Goal: Information Seeking & Learning: Learn about a topic

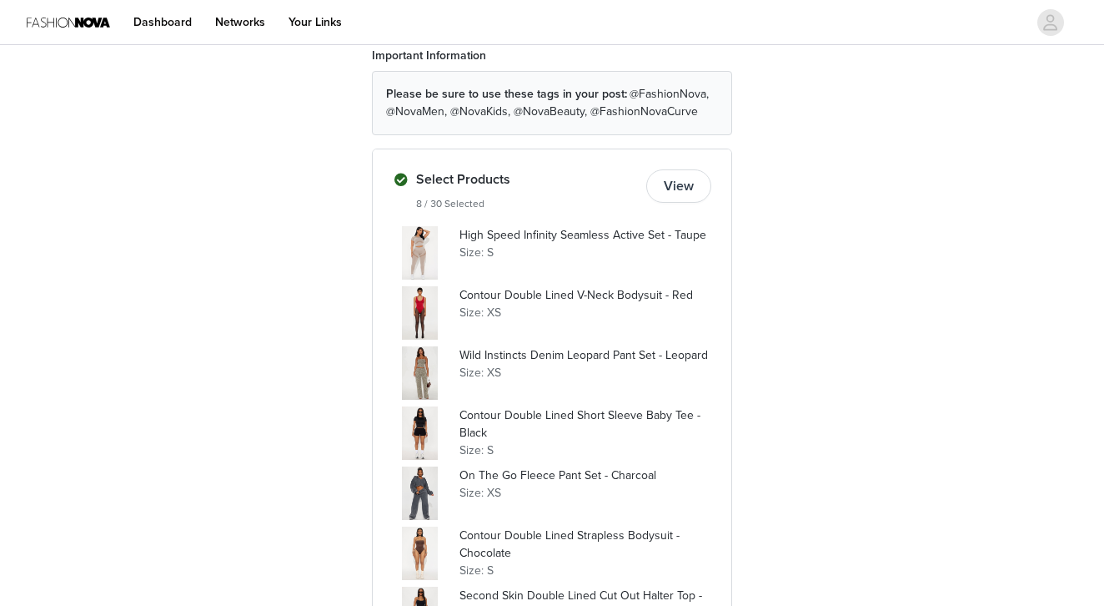
scroll to position [236, 0]
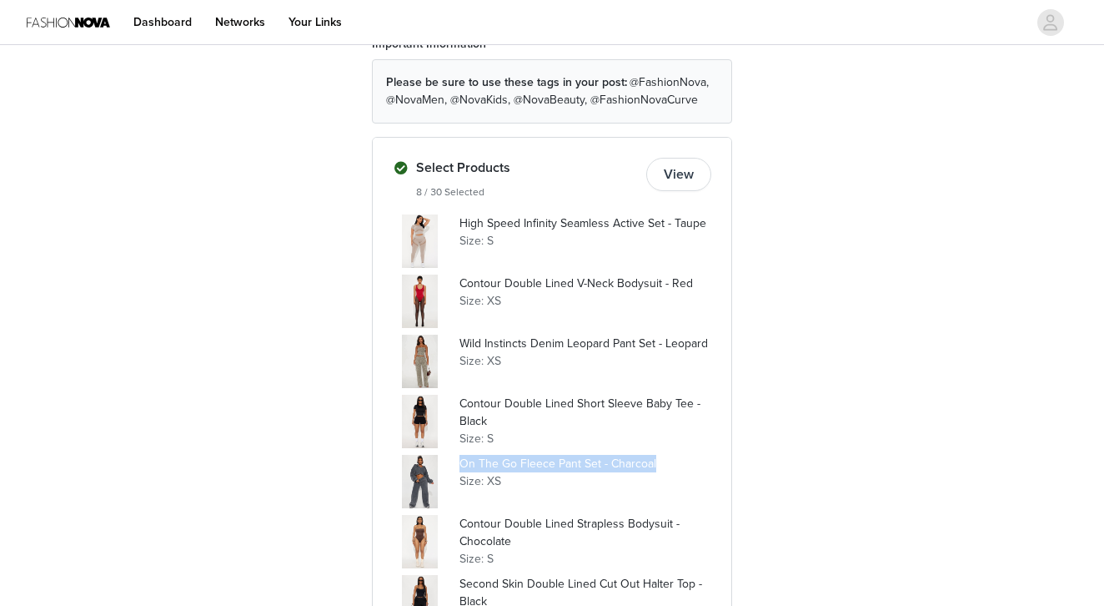
drag, startPoint x: 660, startPoint y: 461, endPoint x: 461, endPoint y: 456, distance: 198.6
click at [461, 456] on p "On The Go Fleece Pant Set - Charcoal" at bounding box center [586, 464] width 252 height 18
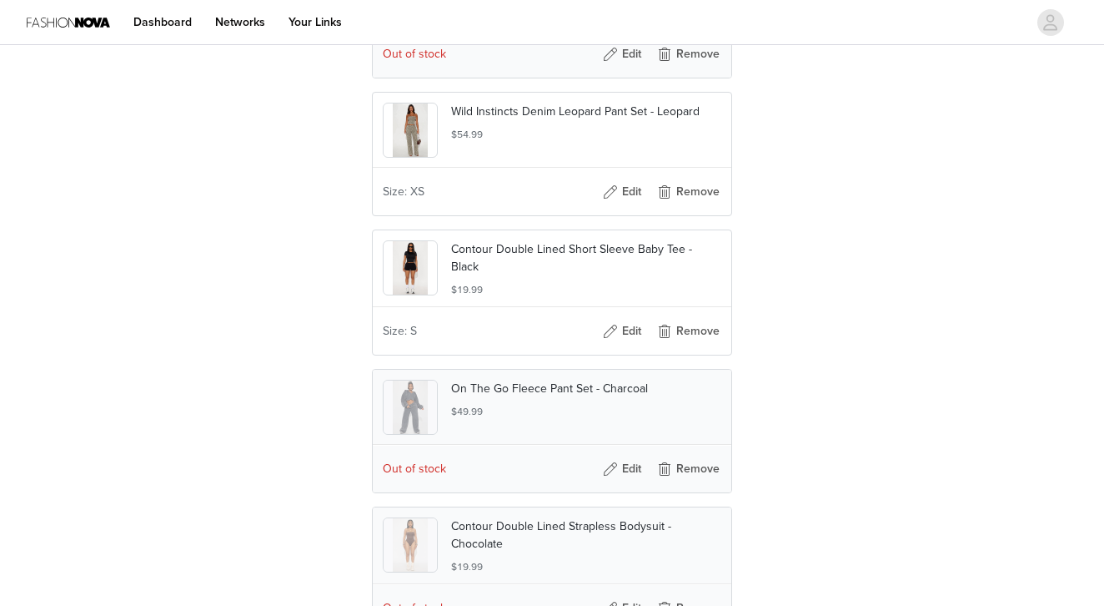
scroll to position [736, 0]
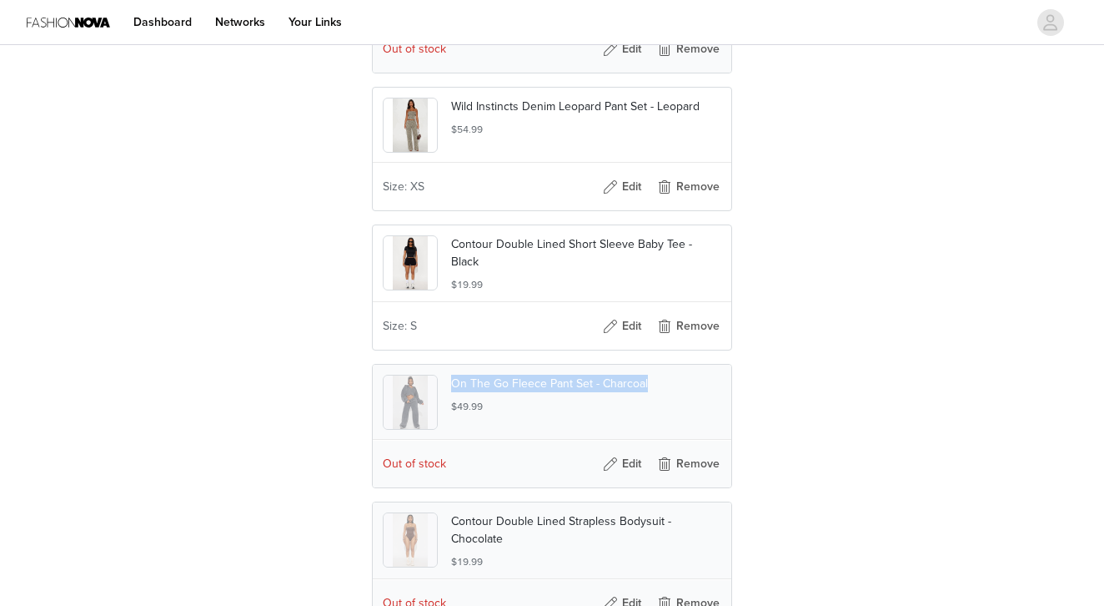
drag, startPoint x: 652, startPoint y: 419, endPoint x: 452, endPoint y: 416, distance: 200.2
click at [452, 392] on p "On The Go Fleece Pant Set - Charcoal" at bounding box center [586, 384] width 270 height 18
copy p "On The Go Fleece Pant Set - Charcoal"
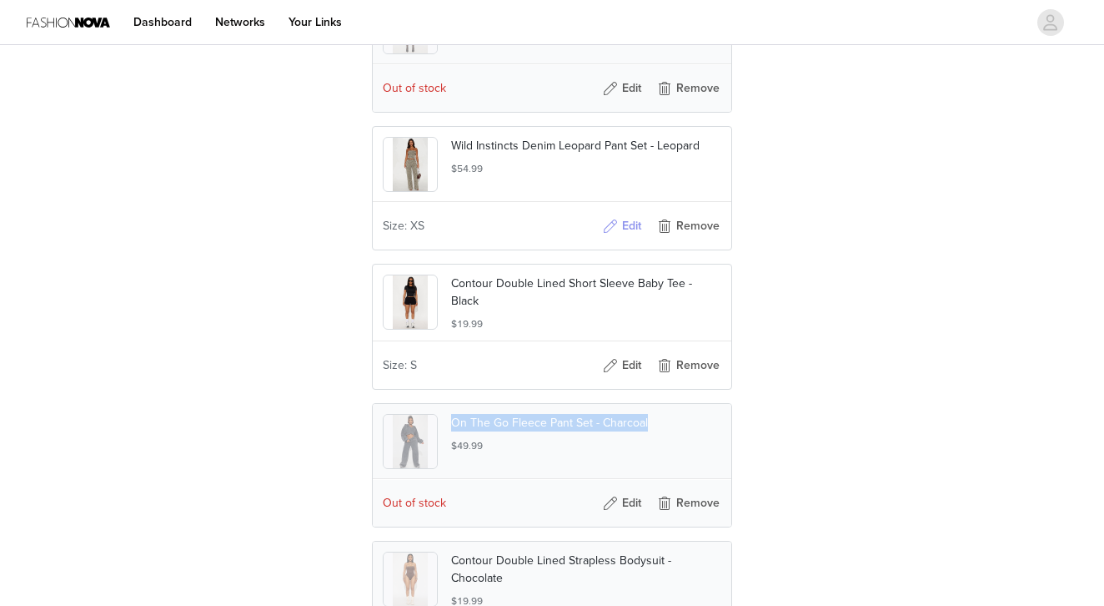
scroll to position [703, 0]
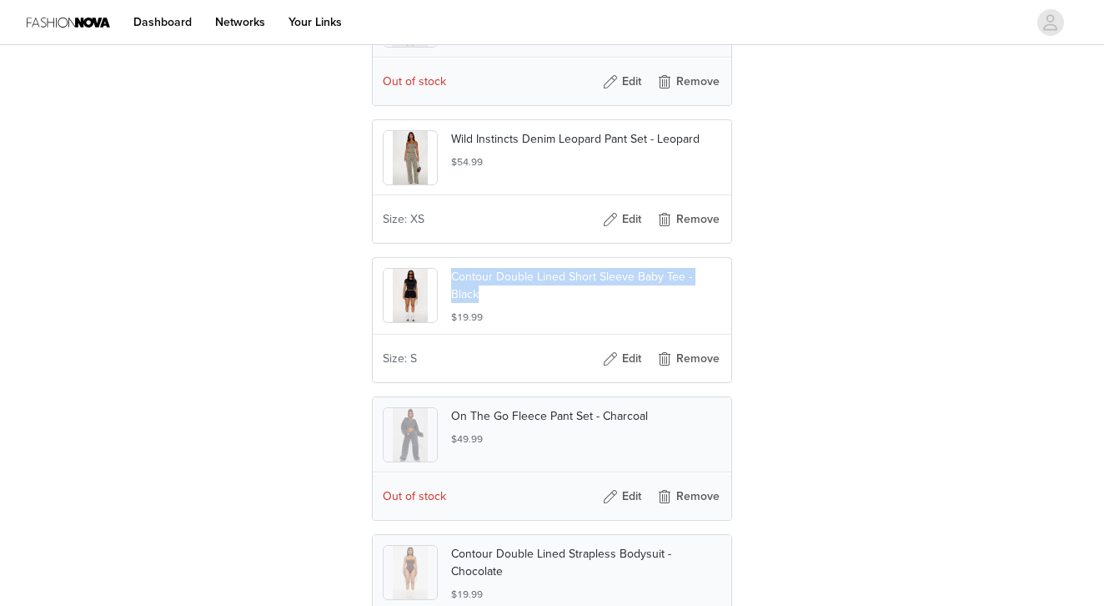
drag, startPoint x: 723, startPoint y: 301, endPoint x: 457, endPoint y: 293, distance: 266.2
click at [457, 293] on div "Contour Double Lined Short Sleeve Baby Tee - Black $19.99" at bounding box center [552, 296] width 359 height 77
copy p "Contour Double Lined Short Sleeve Baby Tee - Black"
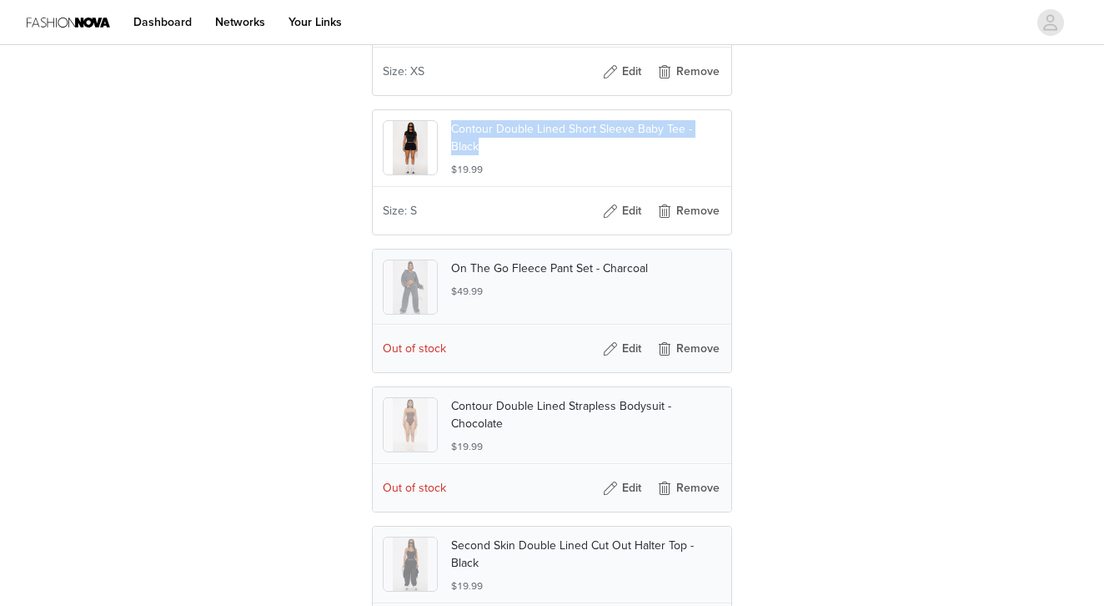
scroll to position [884, 0]
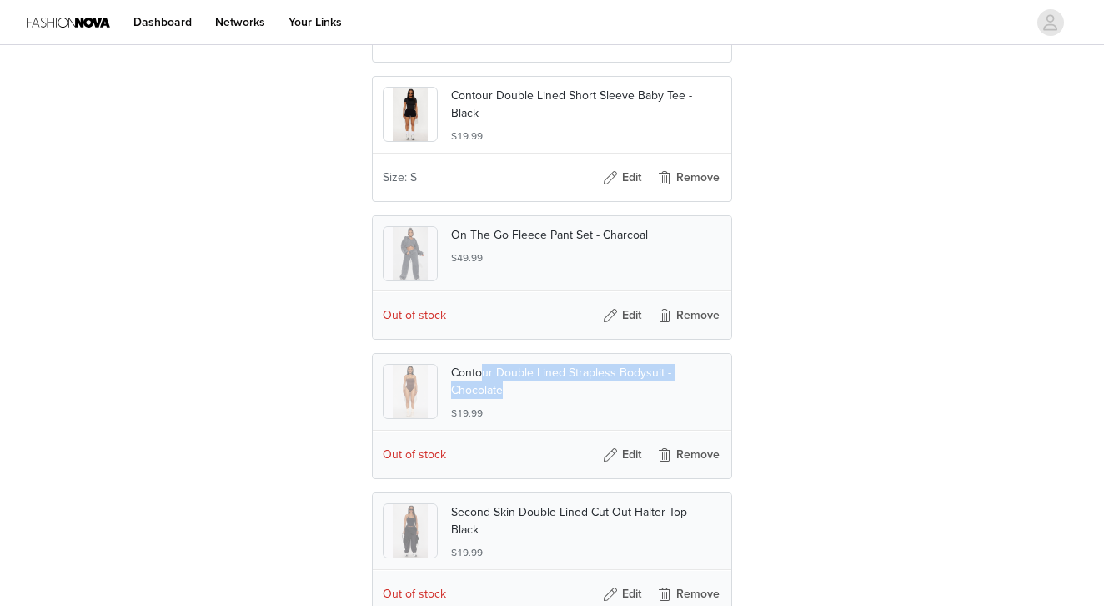
drag, startPoint x: 510, startPoint y: 419, endPoint x: 473, endPoint y: 400, distance: 41.4
click at [477, 399] on p "Contour Double Lined Strapless Bodysuit - Chocolate" at bounding box center [586, 381] width 270 height 35
click at [450, 403] on div at bounding box center [417, 391] width 68 height 55
drag, startPoint x: 505, startPoint y: 418, endPoint x: 451, endPoint y: 403, distance: 55.5
click at [451, 399] on p "Contour Double Lined Strapless Bodysuit - Chocolate" at bounding box center [586, 381] width 270 height 35
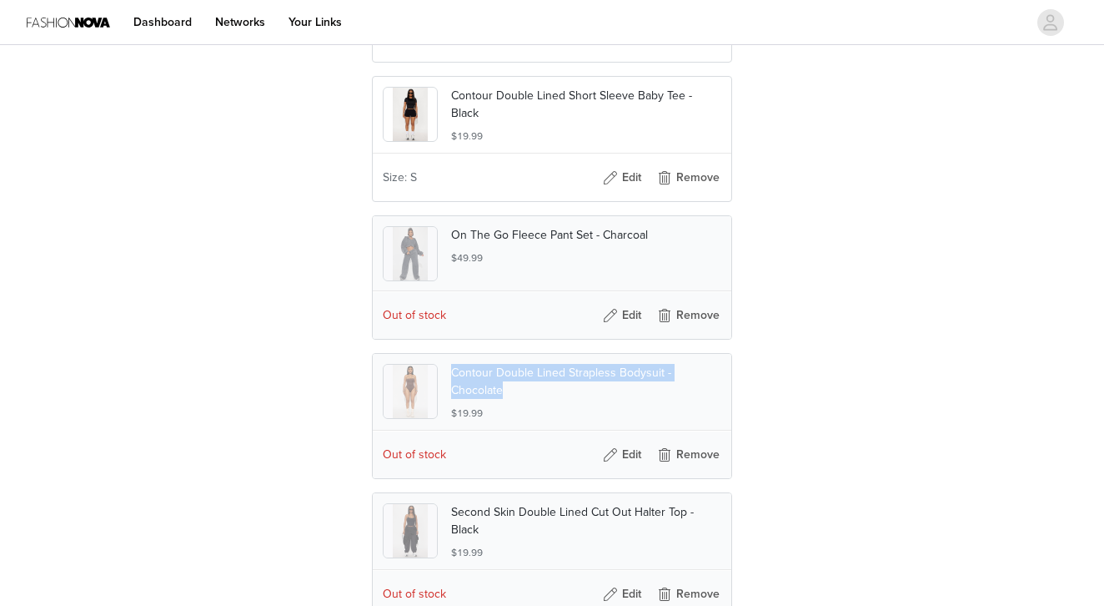
copy p "Contour Double Lined Strapless Bodysuit - Chocolate"
click at [451, 399] on p "Contour Double Lined Strapless Bodysuit - Chocolate" at bounding box center [586, 381] width 270 height 35
drag, startPoint x: 451, startPoint y: 403, endPoint x: 501, endPoint y: 415, distance: 51.4
click at [503, 399] on p "Contour Double Lined Strapless Bodysuit - Chocolate" at bounding box center [586, 381] width 270 height 35
copy p "Contour Double Lined Strapless Bodysuit - Chocolate"
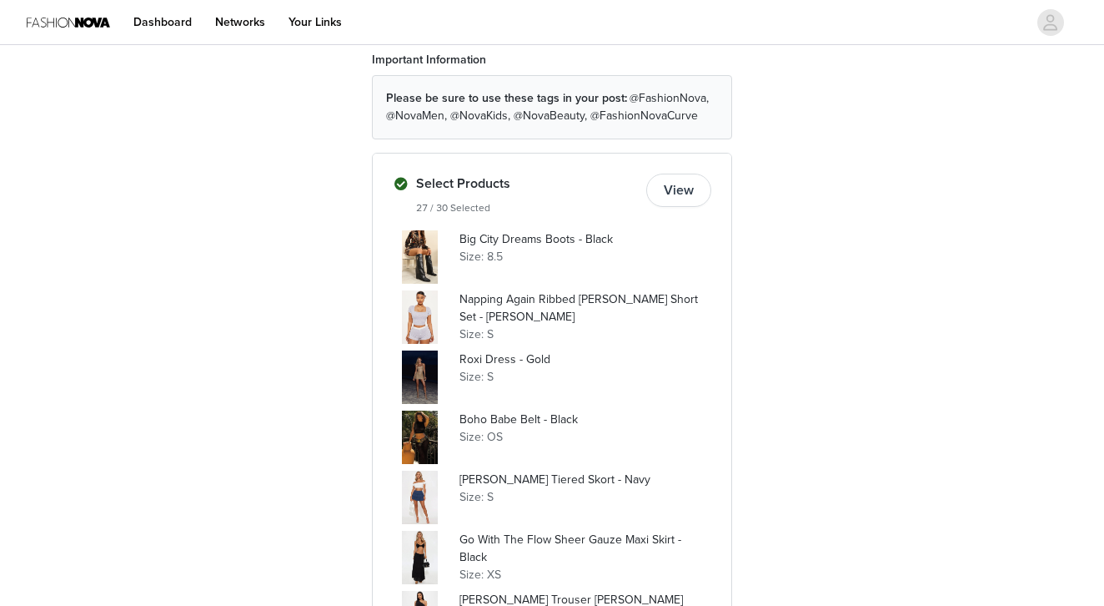
scroll to position [484, 0]
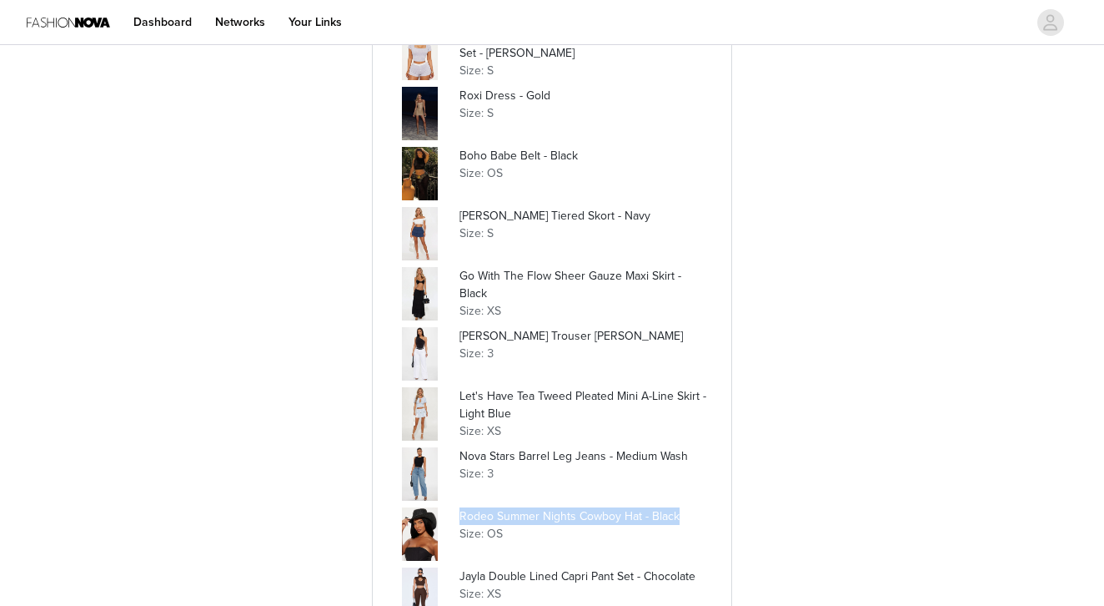
drag, startPoint x: 688, startPoint y: 510, endPoint x: 459, endPoint y: 518, distance: 229.5
click at [459, 518] on div "Rodeo Summer Nights Cowboy Hat - Black Size: OS" at bounding box center [552, 533] width 319 height 53
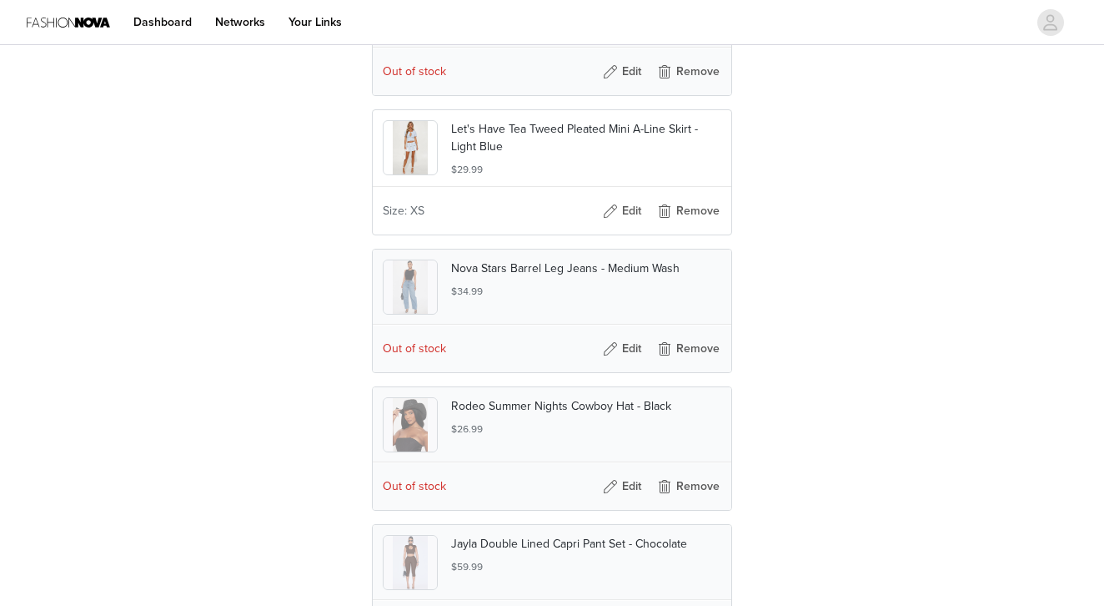
scroll to position [1440, 0]
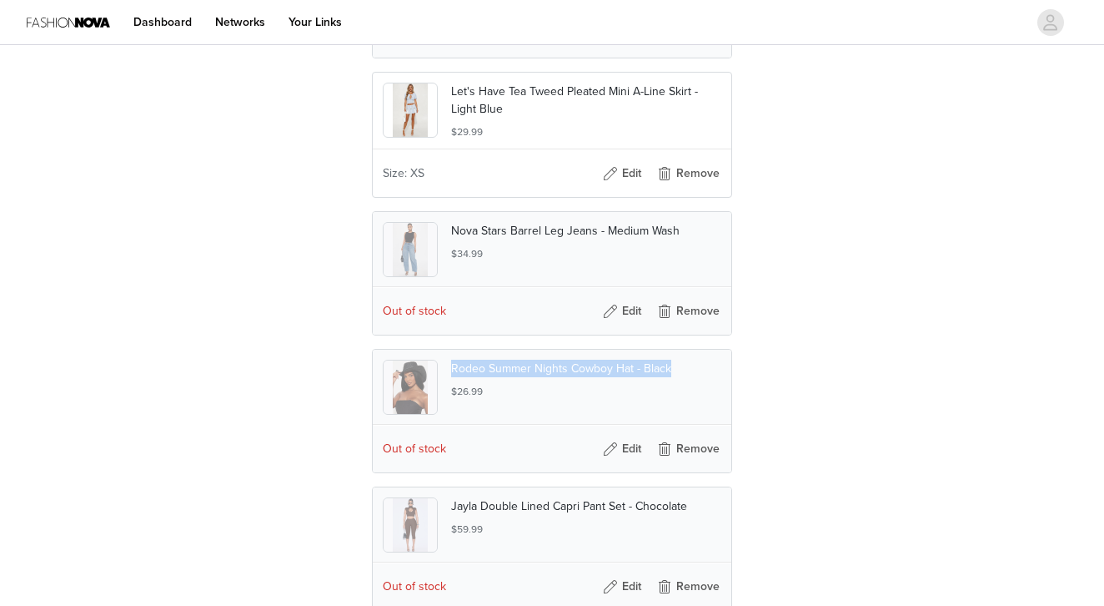
drag, startPoint x: 671, startPoint y: 405, endPoint x: 454, endPoint y: 404, distance: 217.7
click at [454, 377] on p "Rodeo Summer Nights Cowboy Hat - Black" at bounding box center [586, 368] width 270 height 18
copy p "Rodeo Summer Nights Cowboy Hat - Black"
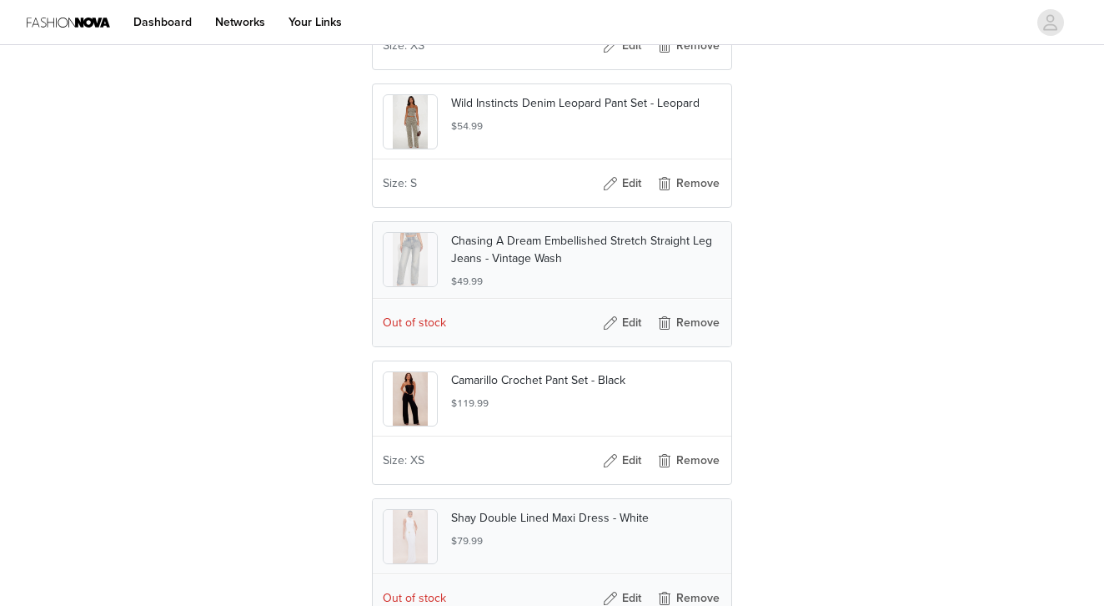
scroll to position [3084, 0]
drag, startPoint x: 631, startPoint y: 413, endPoint x: 454, endPoint y: 412, distance: 177.7
click at [454, 387] on p "Camarillo Crochet Pant Set - Black" at bounding box center [586, 379] width 270 height 18
copy p "Camarillo Crochet Pant Set - Black"
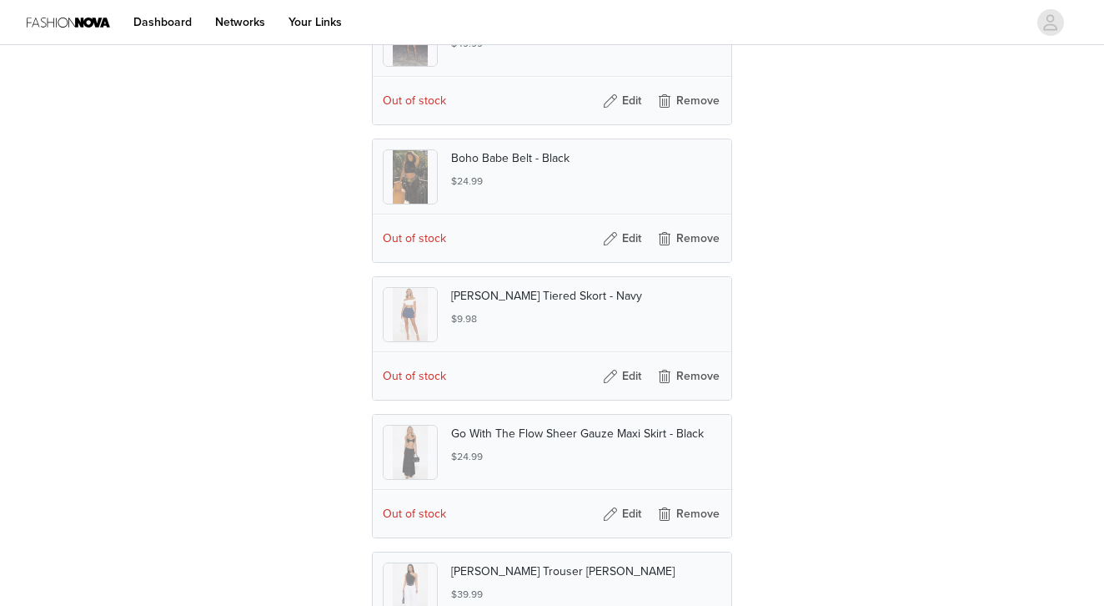
scroll to position [812, 0]
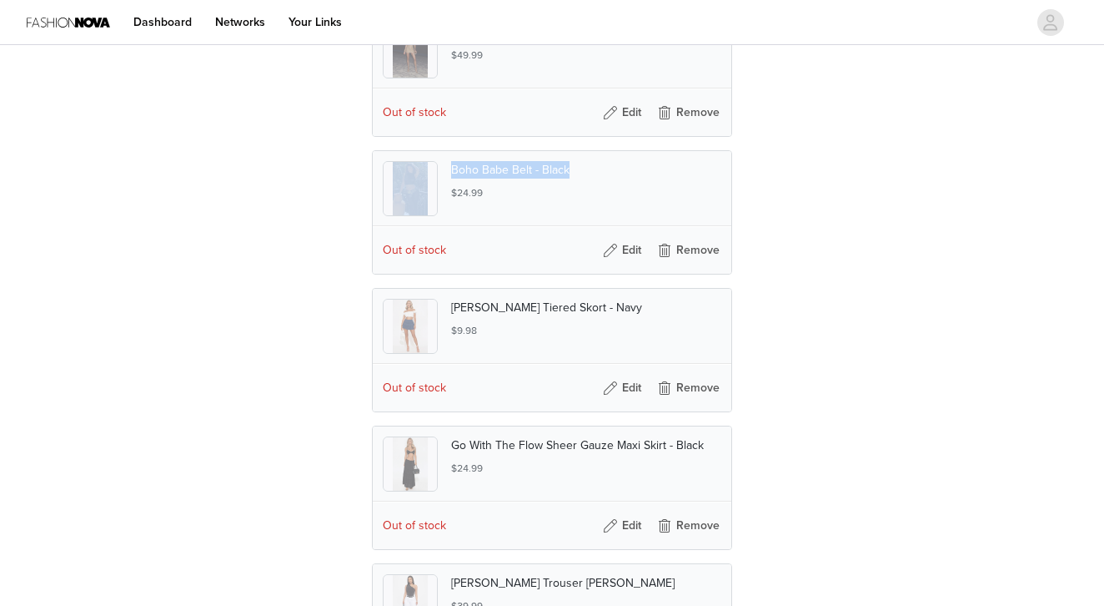
drag, startPoint x: 571, startPoint y: 194, endPoint x: 450, endPoint y: 200, distance: 121.1
click at [450, 200] on div "Boho Babe Belt - Black $24.99" at bounding box center [552, 188] width 359 height 75
click at [450, 200] on div at bounding box center [417, 188] width 68 height 55
drag, startPoint x: 568, startPoint y: 199, endPoint x: 452, endPoint y: 200, distance: 115.9
click at [452, 178] on p "Boho Babe Belt - Black" at bounding box center [586, 170] width 270 height 18
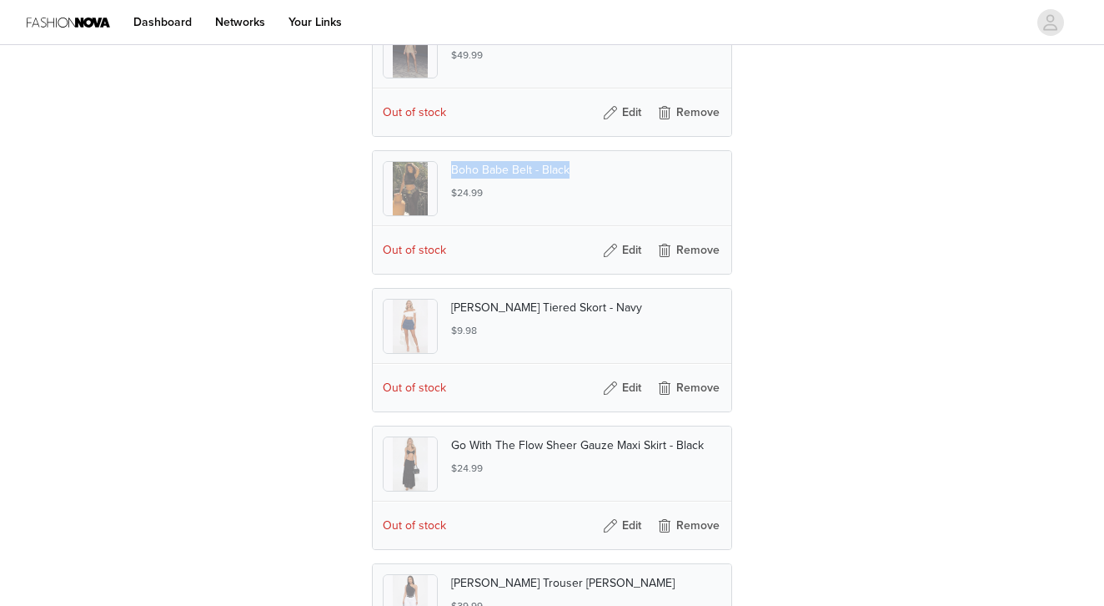
copy p "Boho Babe Belt - Black"
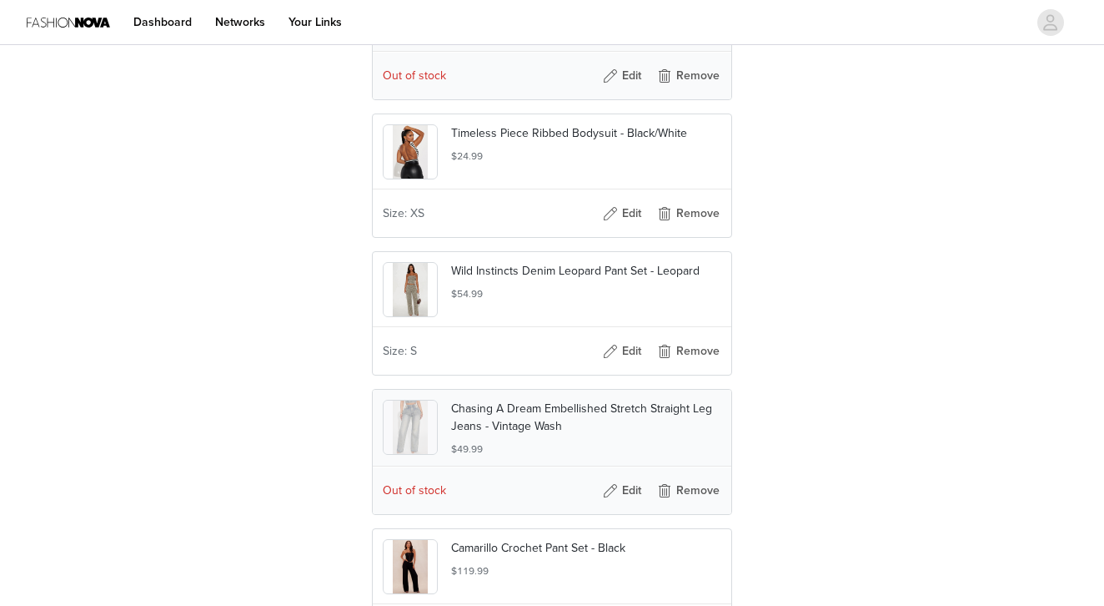
scroll to position [3017, 0]
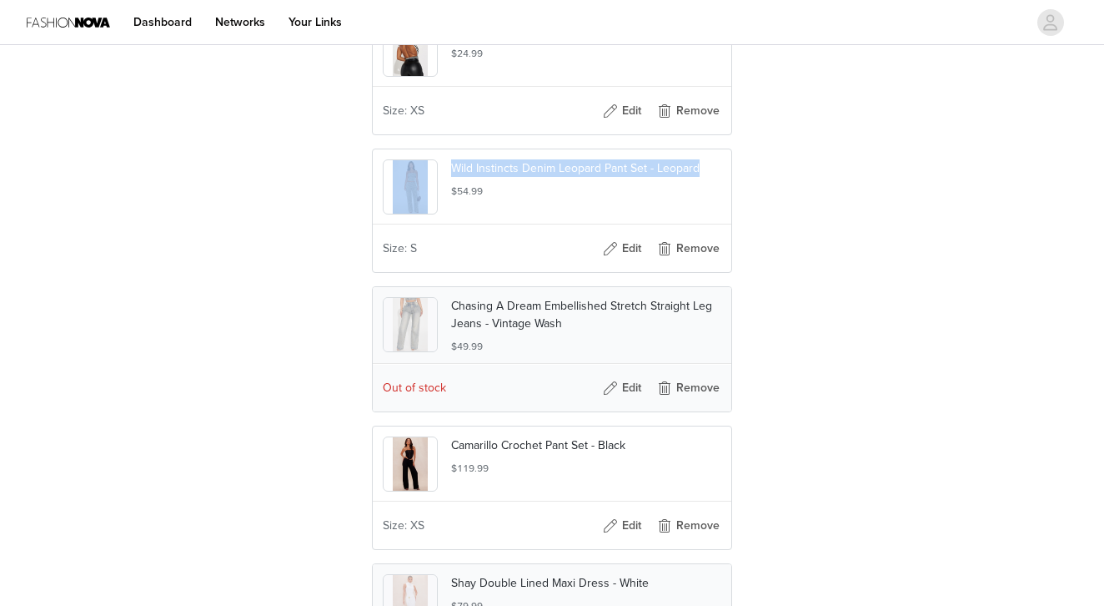
drag, startPoint x: 696, startPoint y: 203, endPoint x: 448, endPoint y: 198, distance: 247.8
click at [448, 199] on div "Wild Instincts Denim Leopard Pant Set - Leopard $54.99" at bounding box center [552, 186] width 359 height 75
click at [448, 198] on div at bounding box center [417, 186] width 68 height 55
drag, startPoint x: 701, startPoint y: 201, endPoint x: 454, endPoint y: 202, distance: 246.9
click at [454, 177] on p "Wild Instincts Denim Leopard Pant Set - Leopard" at bounding box center [586, 168] width 270 height 18
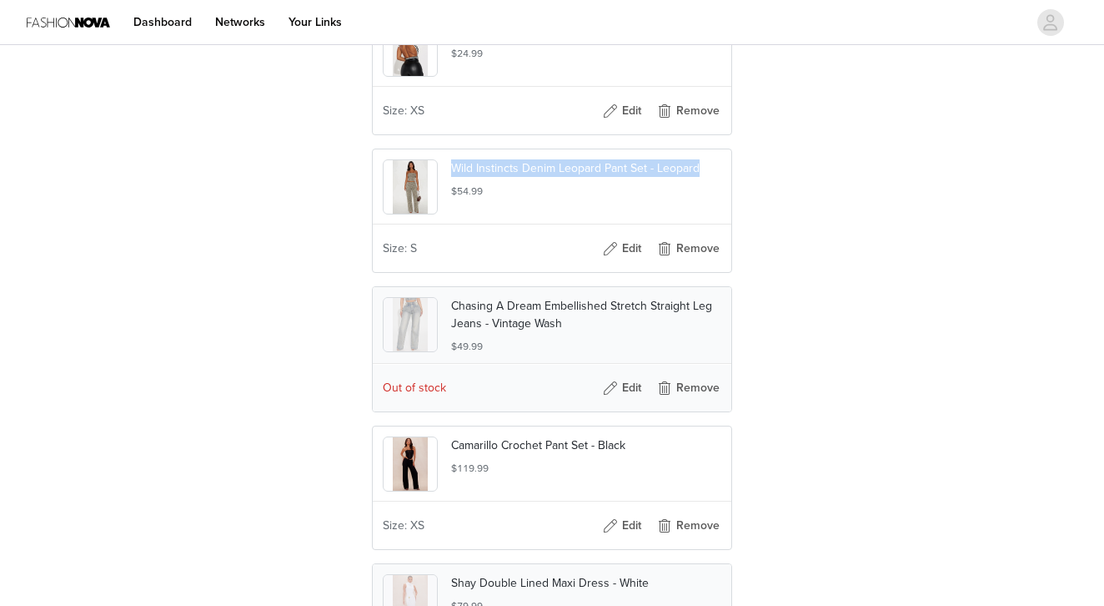
copy p "Wild Instincts Denim Leopard Pant Set - Leopard"
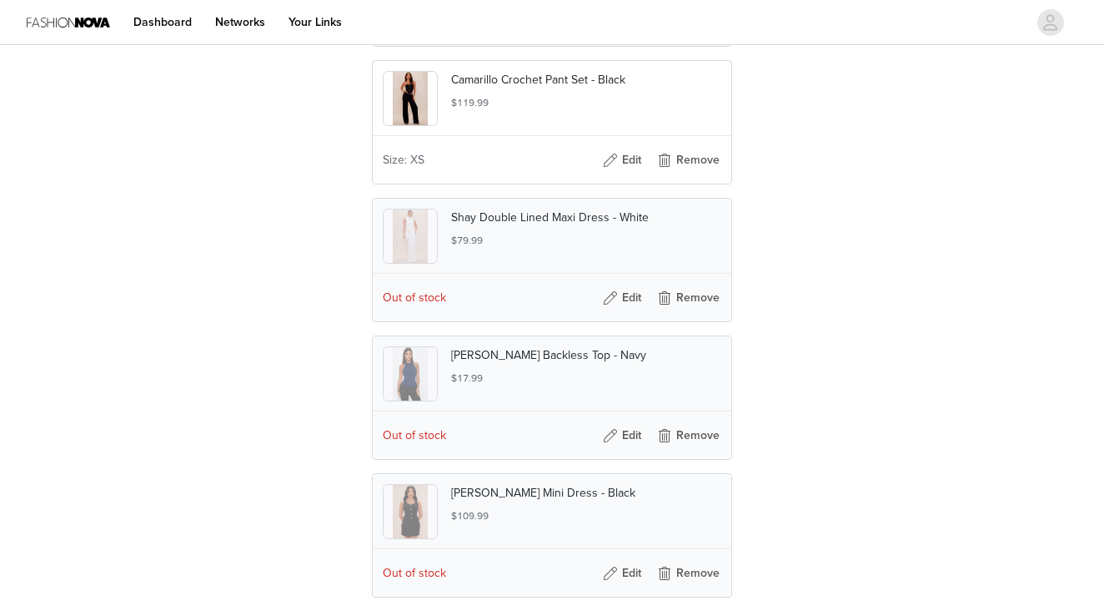
scroll to position [3487, 0]
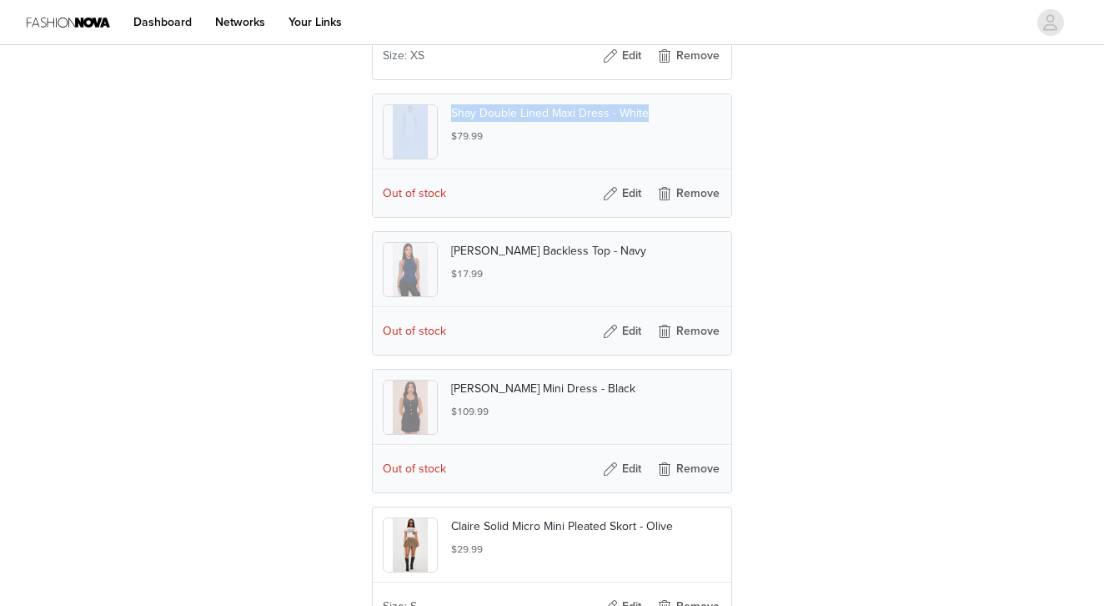
drag, startPoint x: 655, startPoint y: 141, endPoint x: 450, endPoint y: 143, distance: 204.4
click at [450, 143] on div "Shay Double Lined Maxi Dress - White $79.99" at bounding box center [552, 131] width 359 height 75
click at [450, 143] on div at bounding box center [417, 131] width 68 height 55
click at [555, 143] on div "Shay Double Lined Maxi Dress - White $79.99" at bounding box center [586, 123] width 270 height 39
drag, startPoint x: 658, startPoint y: 138, endPoint x: 454, endPoint y: 148, distance: 204.6
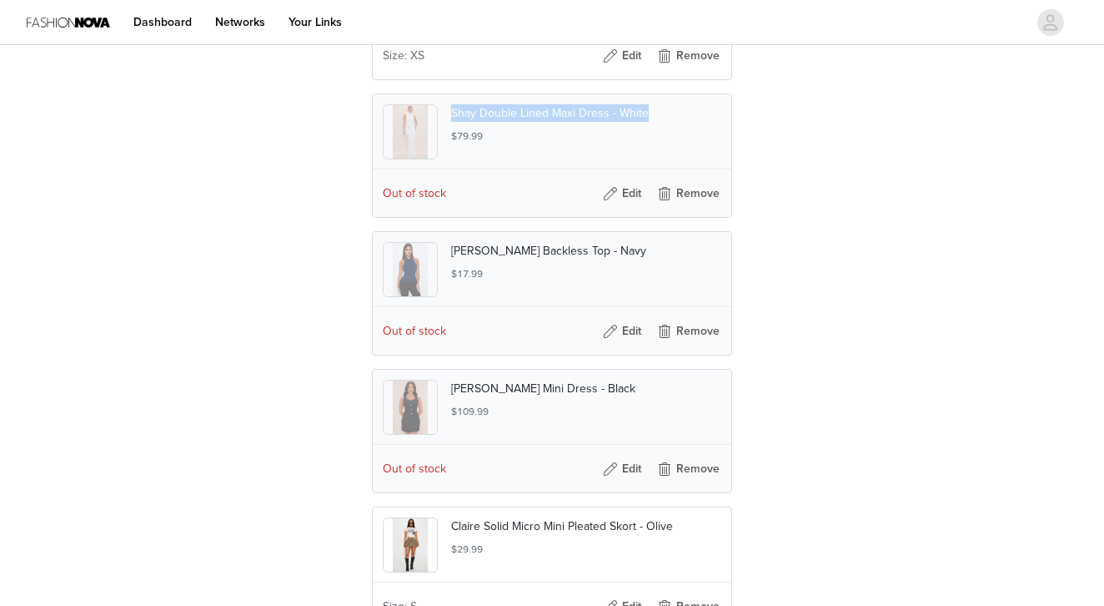
click at [454, 122] on p "Shay Double Lined Maxi Dress - White" at bounding box center [586, 113] width 270 height 18
copy p "Shay Double Lined Maxi Dress - White"
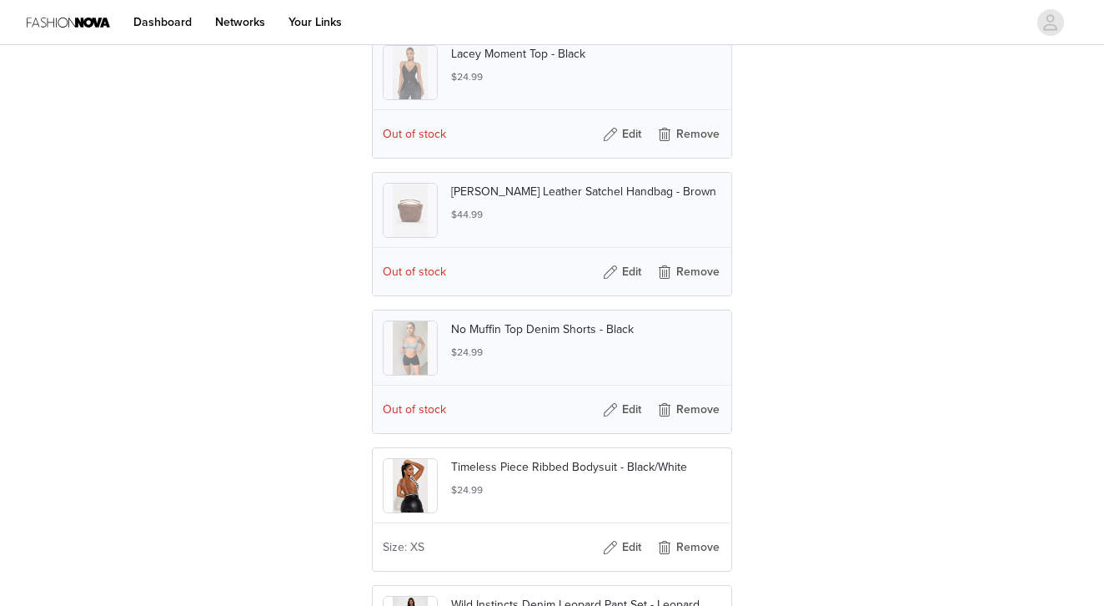
scroll to position [2561, 0]
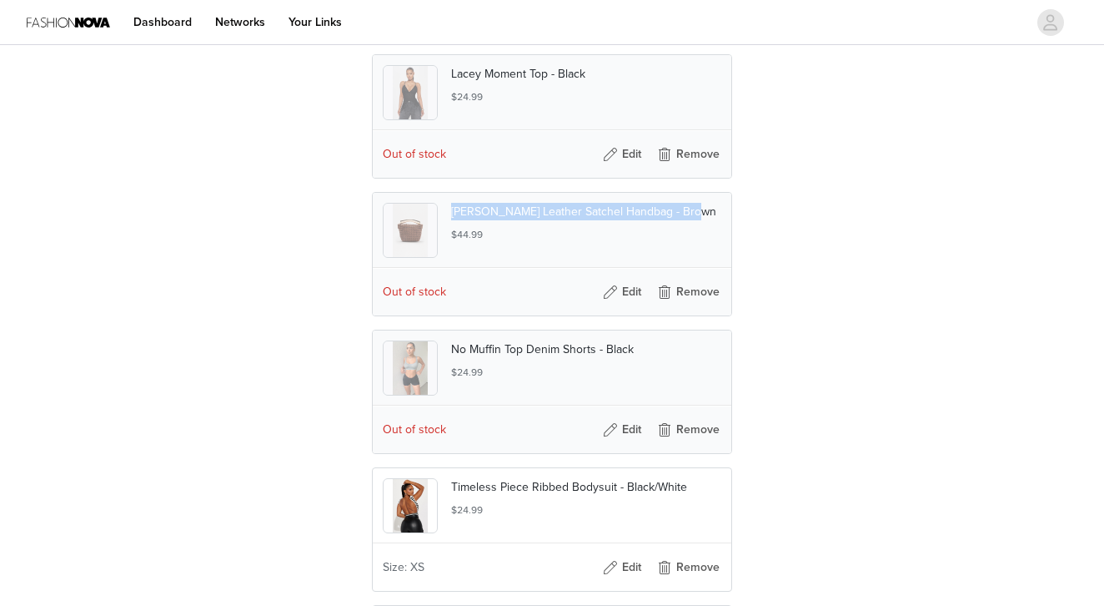
drag, startPoint x: 701, startPoint y: 245, endPoint x: 452, endPoint y: 244, distance: 248.6
click at [452, 220] on p "Maria Woven Leather Satchel Handbag - Brown" at bounding box center [586, 212] width 270 height 18
copy p "Maria Woven Leather Satchel Handbag - Brown"
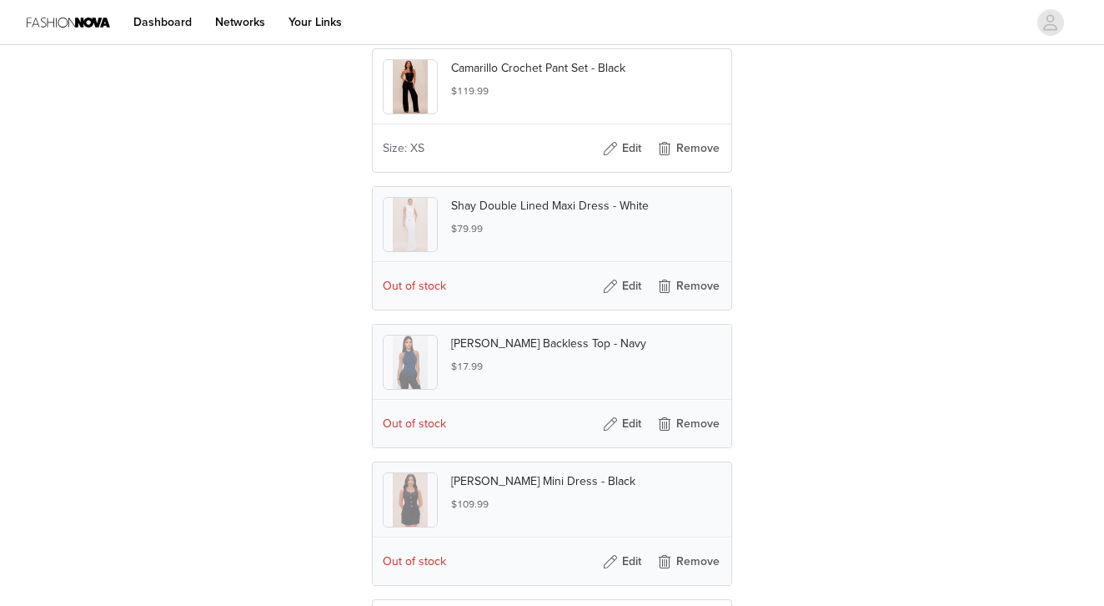
scroll to position [3400, 0]
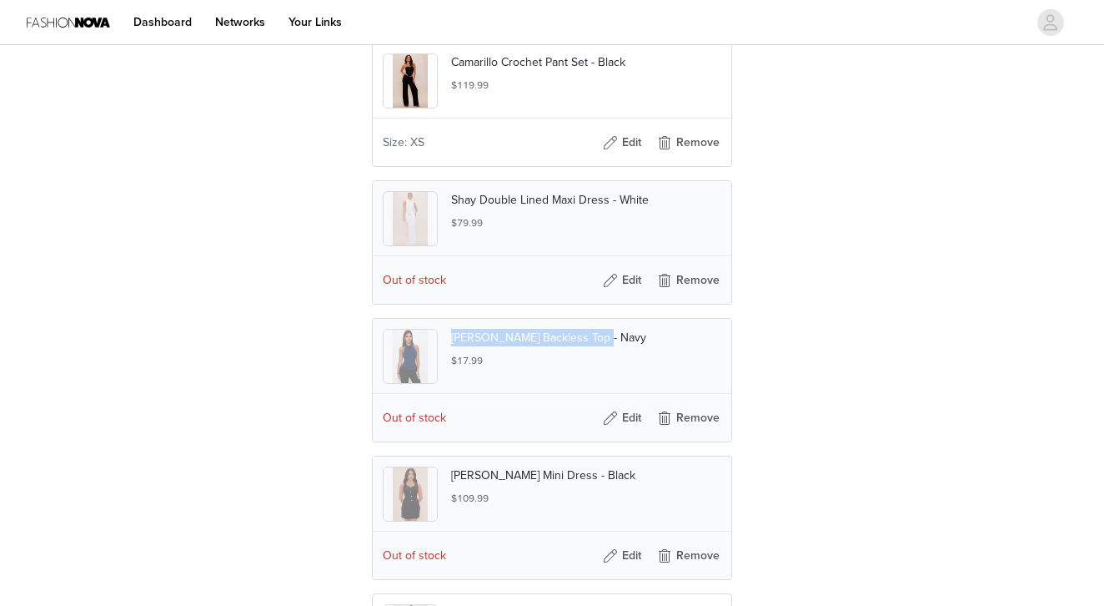
drag, startPoint x: 608, startPoint y: 367, endPoint x: 452, endPoint y: 370, distance: 156.0
click at [452, 346] on p "Adriana Backless Top - Navy" at bounding box center [586, 338] width 270 height 18
copy p "Adriana Backless Top - Navy"
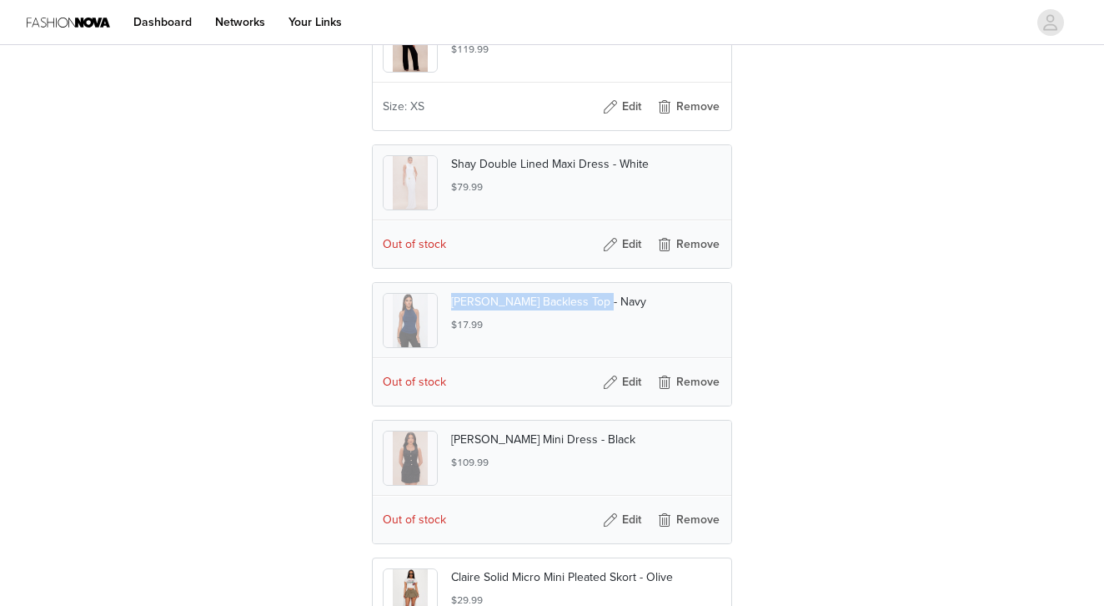
scroll to position [3222, 0]
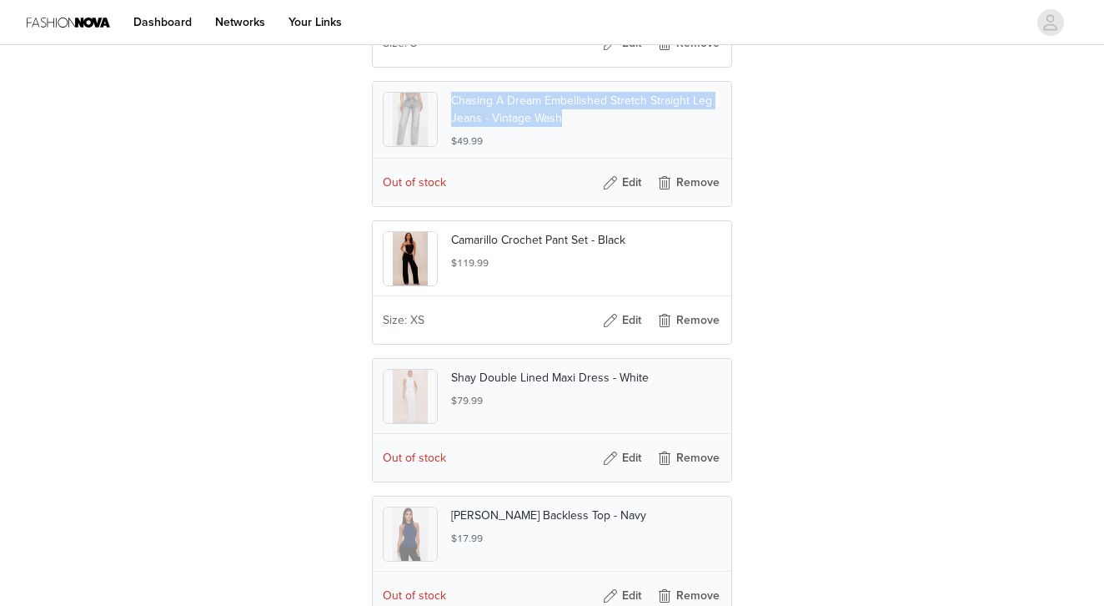
drag, startPoint x: 561, startPoint y: 150, endPoint x: 452, endPoint y: 133, distance: 110.5
click at [452, 127] on p "Chasing A Dream Embellished Stretch Straight Leg Jeans - Vintage Wash" at bounding box center [586, 109] width 270 height 35
copy p "Chasing A Dream Embellished Stretch Straight Leg Jeans - Vintage Wash"
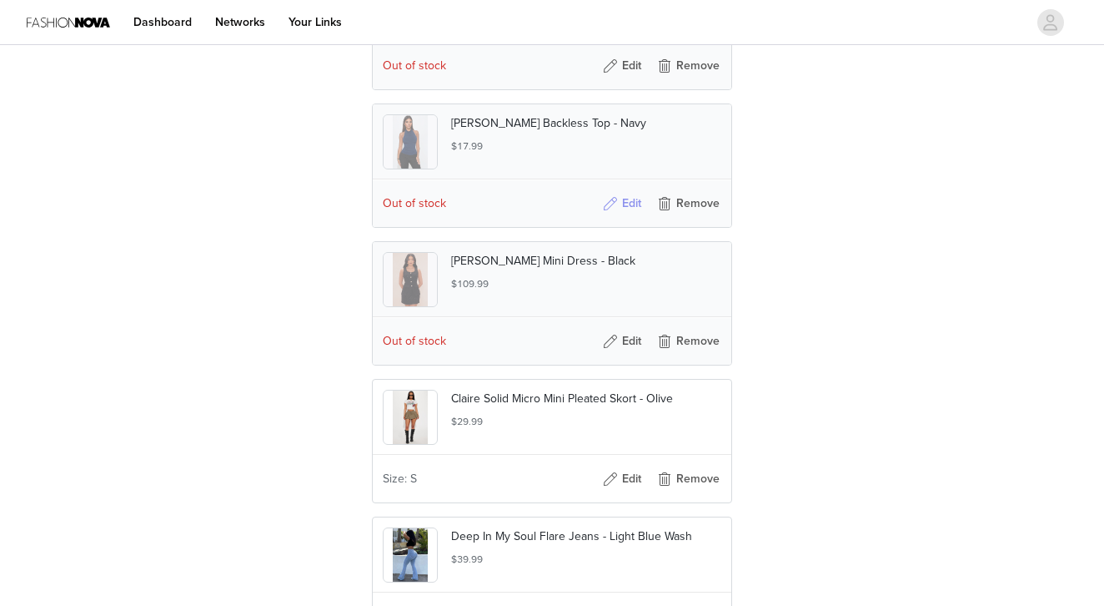
scroll to position [3610, 0]
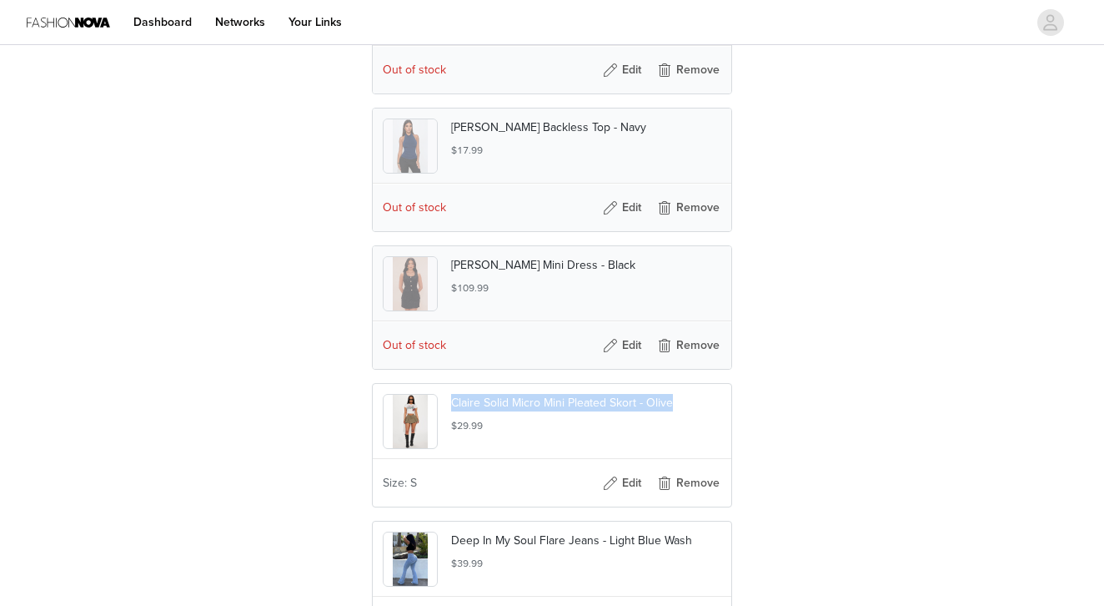
drag, startPoint x: 680, startPoint y: 435, endPoint x: 450, endPoint y: 428, distance: 230.3
click at [450, 428] on div "Claire Solid Micro Mini Pleated Skort - Olive $29.99" at bounding box center [552, 421] width 359 height 75
click at [450, 428] on div at bounding box center [417, 421] width 68 height 55
drag, startPoint x: 450, startPoint y: 428, endPoint x: 571, endPoint y: 444, distance: 122.8
click at [572, 445] on div "Claire Solid Micro Mini Pleated Skort - Olive $29.99" at bounding box center [552, 421] width 359 height 75
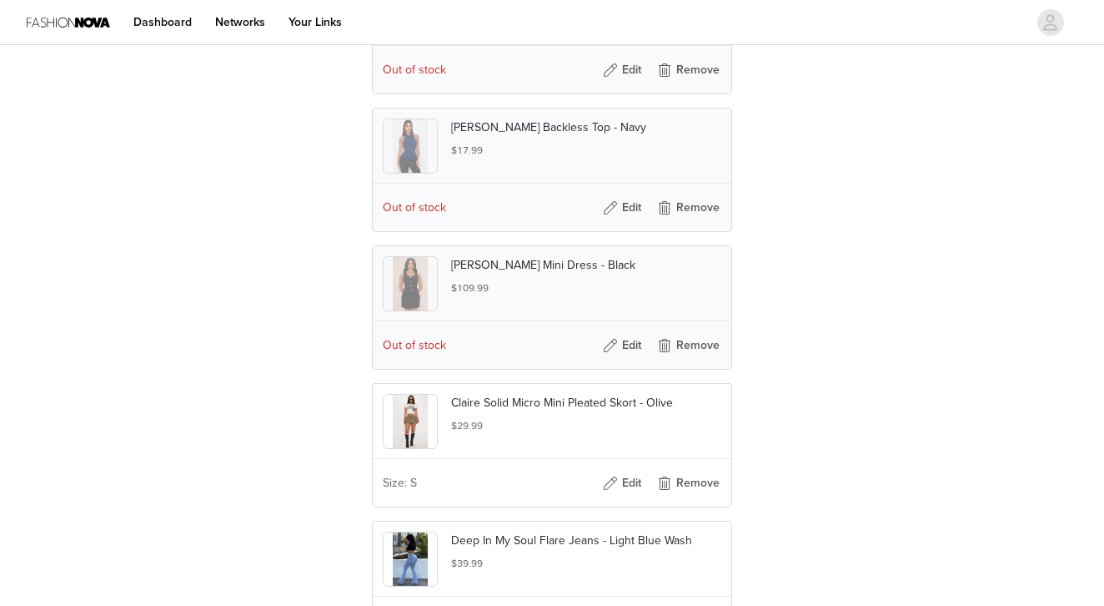
click at [687, 411] on p "Claire Solid Micro Mini Pleated Skort - Olive" at bounding box center [586, 403] width 270 height 18
drag, startPoint x: 674, startPoint y: 432, endPoint x: 496, endPoint y: 432, distance: 177.7
click at [496, 411] on p "Claire Solid Micro Mini Pleated Skort - Olive" at bounding box center [586, 403] width 270 height 18
click at [561, 411] on p "Claire Solid Micro Mini Pleated Skort - Olive" at bounding box center [586, 403] width 270 height 18
drag, startPoint x: 672, startPoint y: 434, endPoint x: 451, endPoint y: 440, distance: 221.1
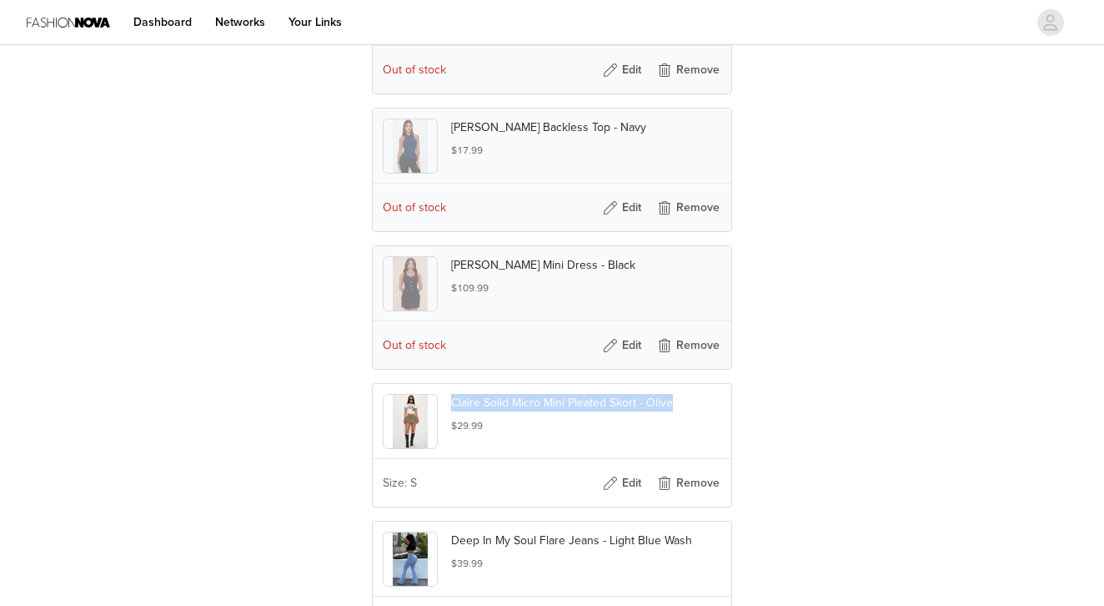
click at [452, 411] on p "Claire Solid Micro Mini Pleated Skort - Olive" at bounding box center [586, 403] width 270 height 18
copy p "Claire Solid Micro Mini Pleated Skort - Olive"
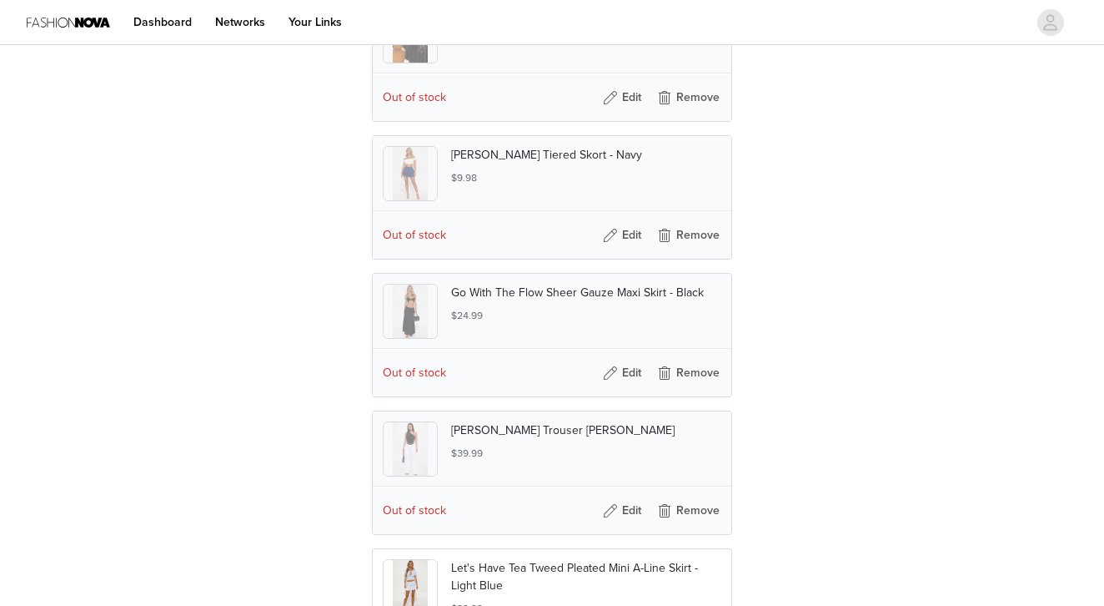
scroll to position [1264, 0]
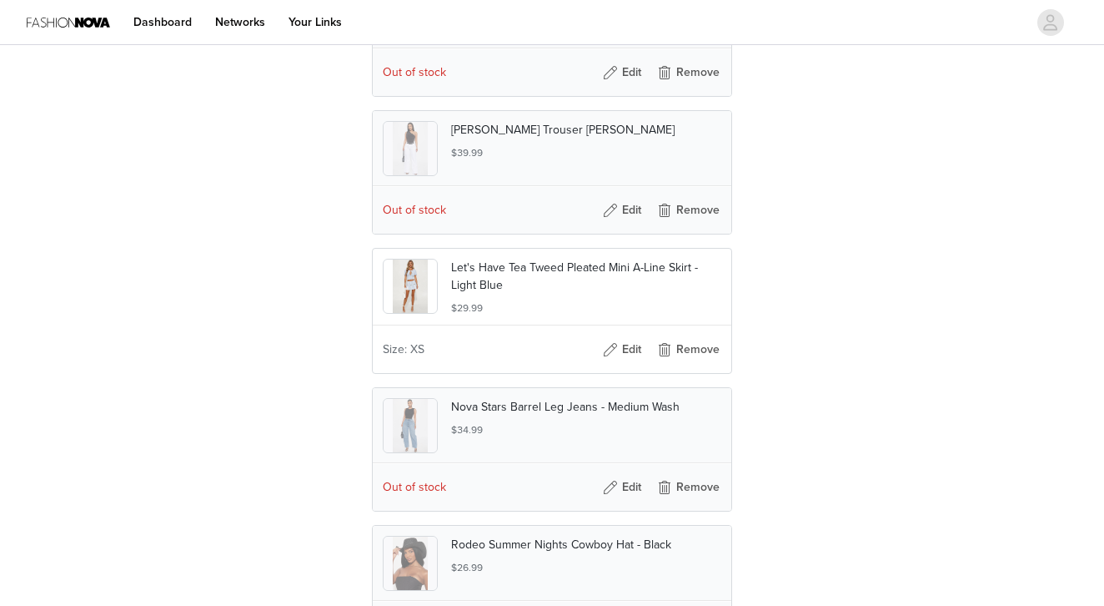
click at [456, 463] on div "Nova Stars Barrel Leg Jeans - Medium Wash $34.99" at bounding box center [552, 425] width 359 height 75
click at [611, 437] on h5 "$34.99" at bounding box center [586, 429] width 270 height 15
click at [446, 442] on div at bounding box center [417, 425] width 68 height 55
drag, startPoint x: 681, startPoint y: 432, endPoint x: 452, endPoint y: 437, distance: 228.6
click at [452, 415] on p "Nova Stars Barrel Leg Jeans - Medium Wash" at bounding box center [586, 407] width 270 height 18
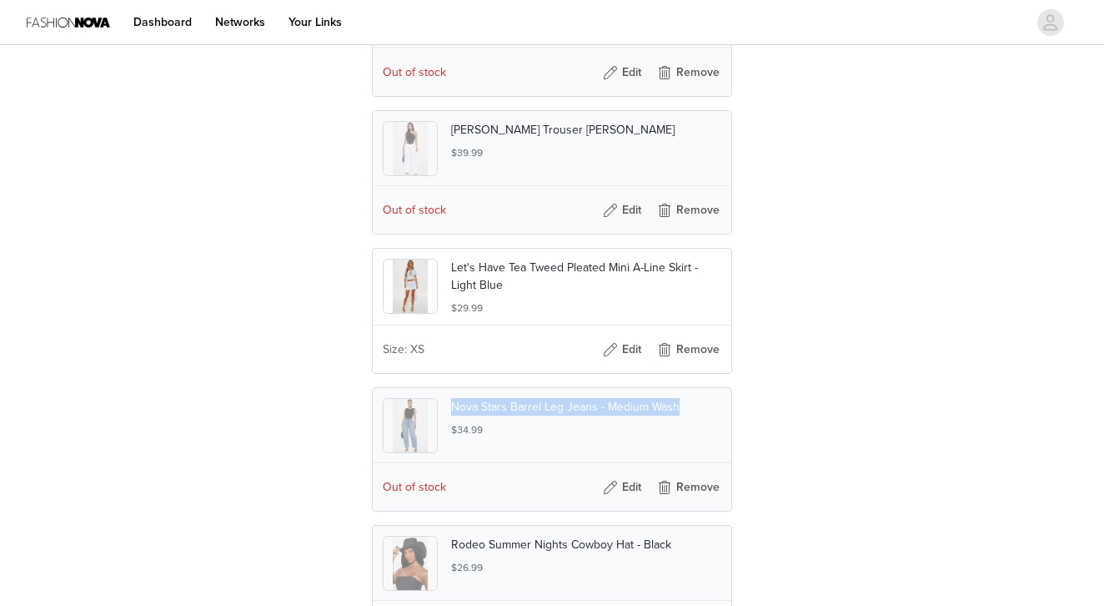
copy p "Nova Stars Barrel Leg Jeans - Medium Wash"
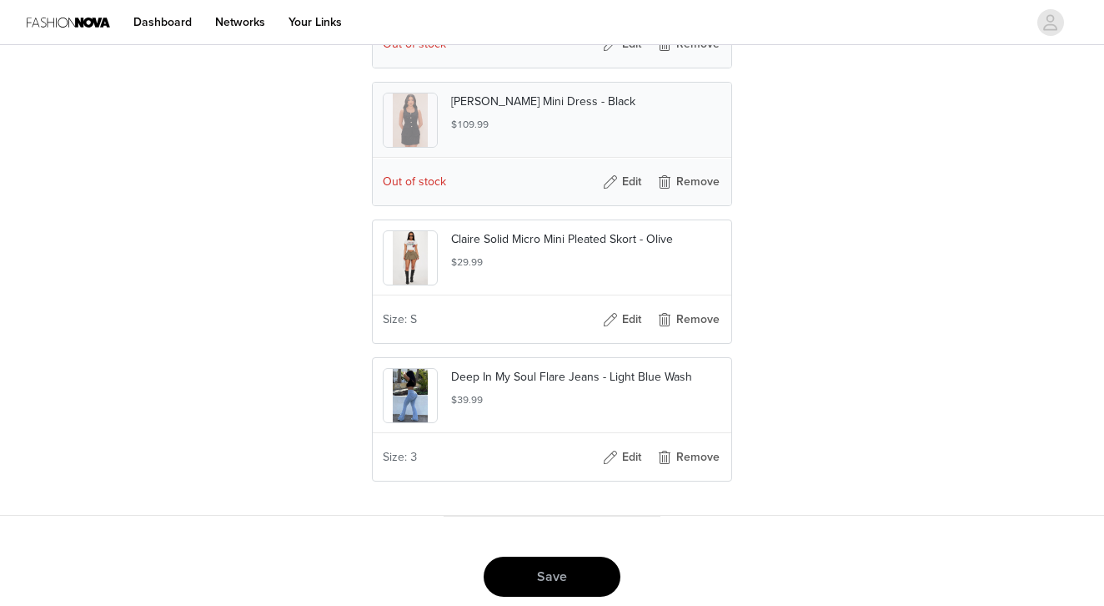
scroll to position [3776, 0]
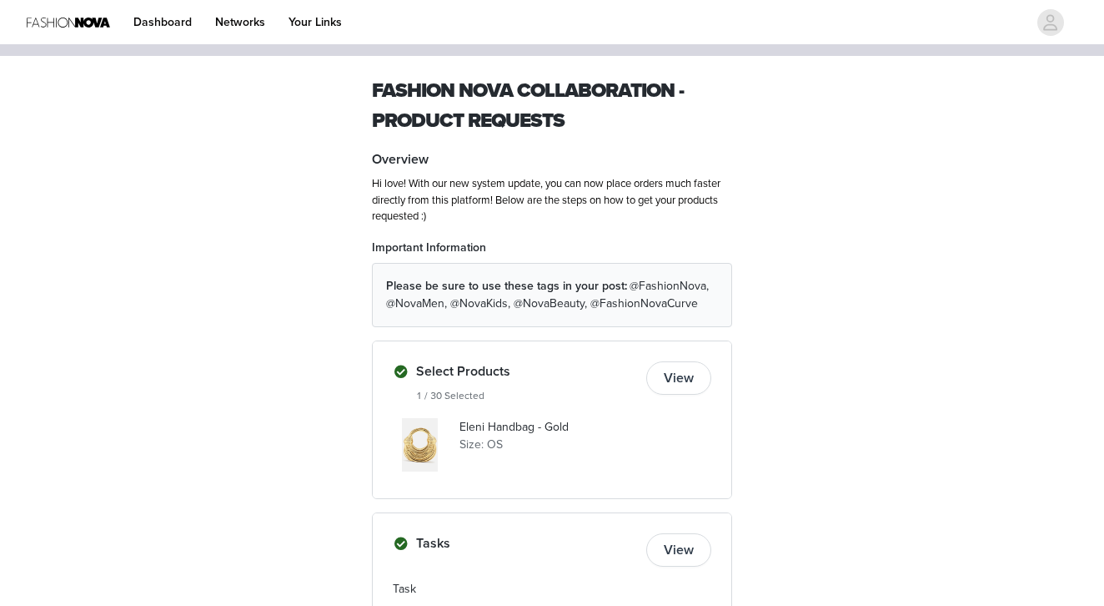
scroll to position [33, 0]
drag, startPoint x: 572, startPoint y: 417, endPoint x: 453, endPoint y: 424, distance: 119.5
click at [453, 424] on div "Eleni Handbag - Gold Size: OS" at bounding box center [552, 443] width 319 height 53
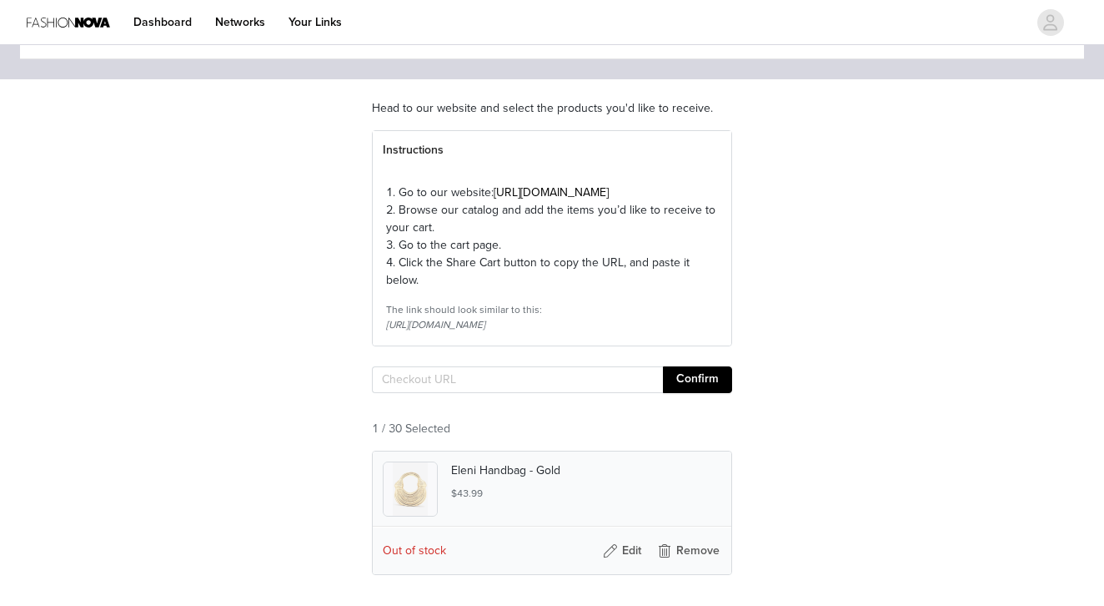
scroll to position [104, 0]
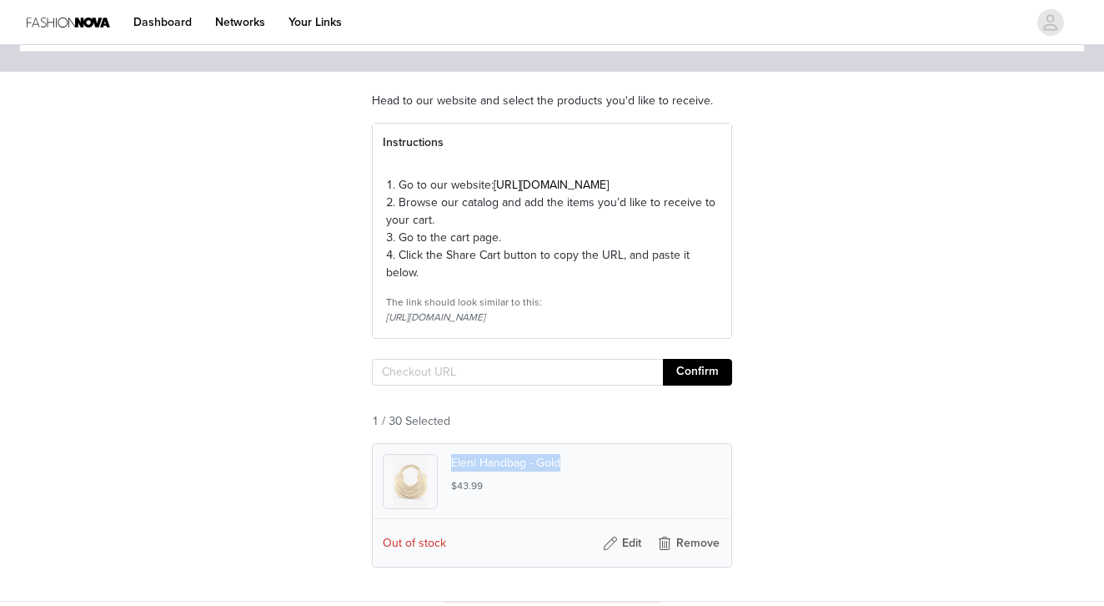
drag, startPoint x: 563, startPoint y: 486, endPoint x: 452, endPoint y: 492, distance: 111.1
click at [452, 471] on p "Eleni Handbag - Gold" at bounding box center [586, 463] width 270 height 18
copy p "Eleni Handbag - Gold"
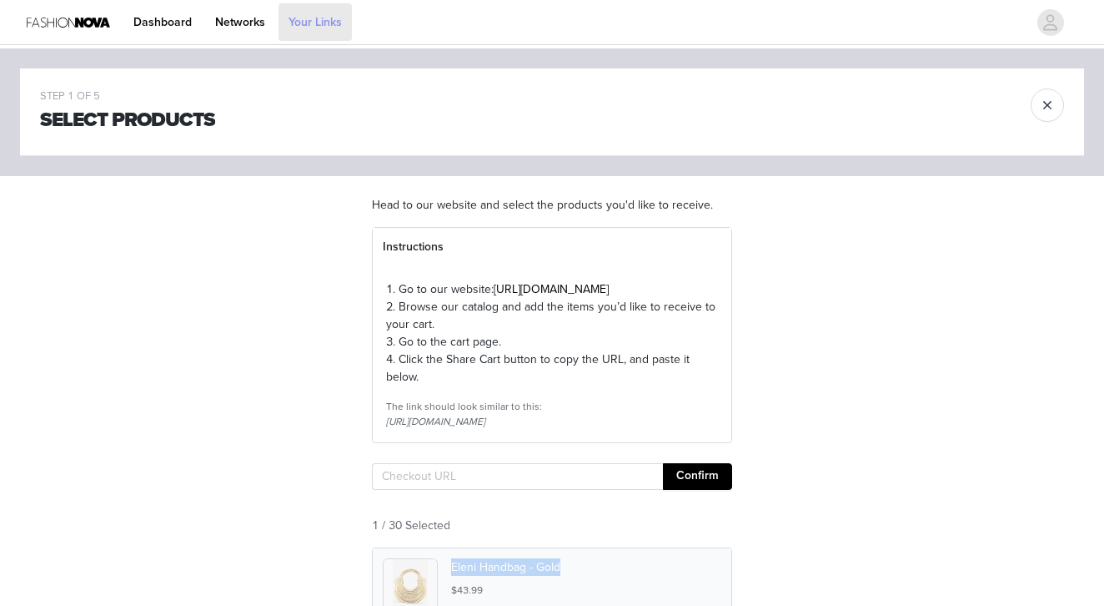
scroll to position [0, 0]
